Goal: Transaction & Acquisition: Book appointment/travel/reservation

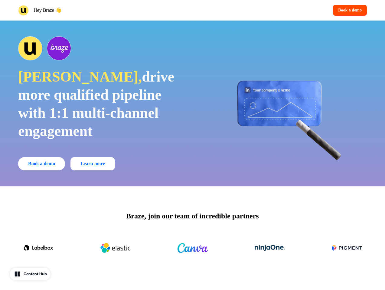
click at [192, 10] on div "Hey Braze 👋 Book a demo" at bounding box center [192, 10] width 385 height 21
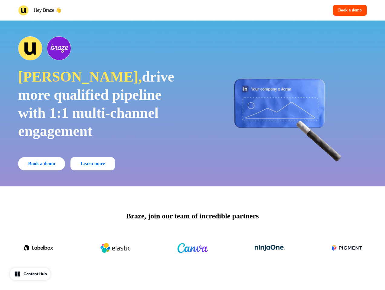
click at [104, 10] on div "Hey Braze 👋" at bounding box center [104, 10] width 172 height 11
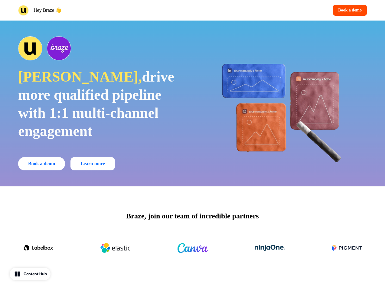
click at [281, 10] on div "Book a demo" at bounding box center [281, 10] width 172 height 11
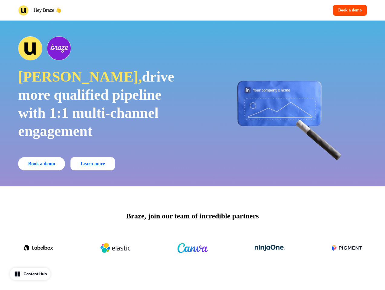
click at [348, 10] on button "Book a demo" at bounding box center [350, 10] width 34 height 11
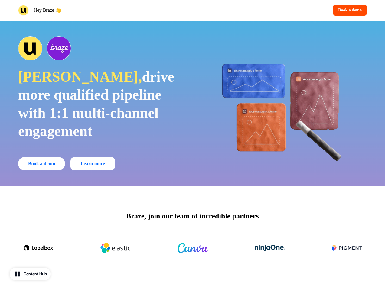
click at [192, 103] on div "Jasmine, drive more qualified pipeline with 1:1 multi-channel engagement Book a…" at bounding box center [192, 104] width 385 height 166
click at [101, 103] on span "drive more qualified pipeline with 1:1 multi-channel engagement" at bounding box center [96, 104] width 156 height 70
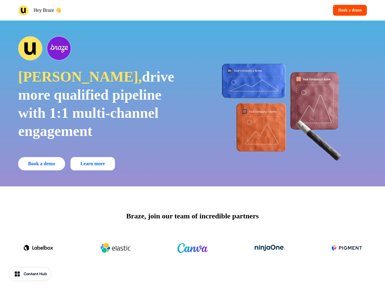
scroll to position [1319, 0]
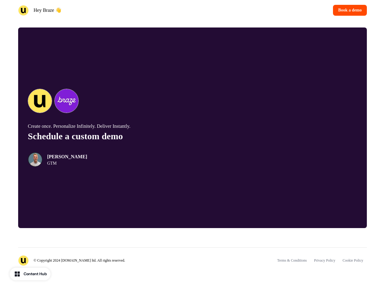
click at [192, 248] on div "© Copyright 2024 [DOMAIN_NAME] ltd. All rights reserved. Terms & Conditions Pri…" at bounding box center [192, 256] width 348 height 18
